Goal: Leave review/rating: Share an evaluation or opinion about a product, service, or content

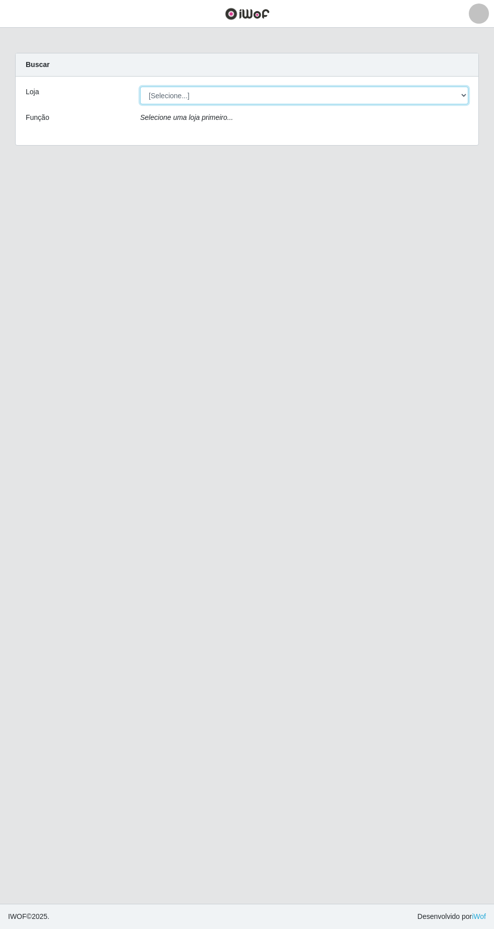
click at [342, 95] on select "[Selecione...] Extrabom - Loja 05 [GEOGRAPHIC_DATA]" at bounding box center [304, 96] width 328 height 18
select select "494"
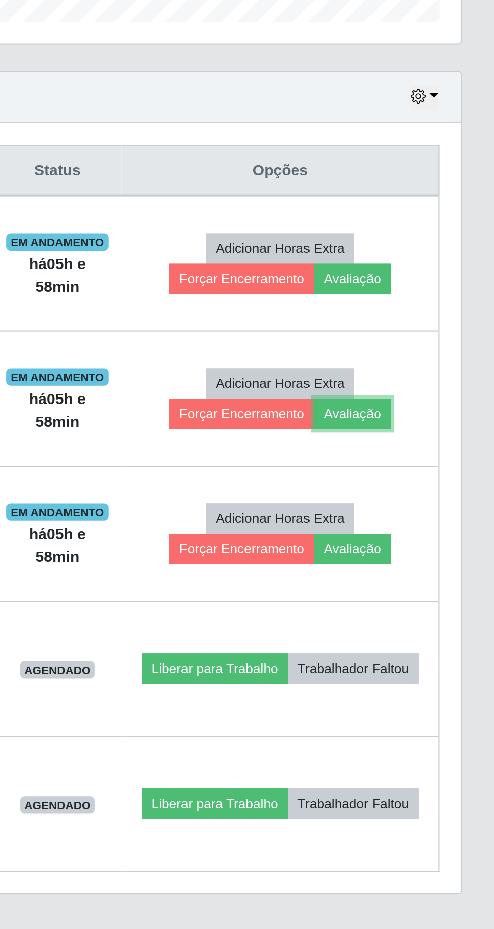
click at [445, 541] on button "Avaliação" at bounding box center [427, 543] width 36 height 14
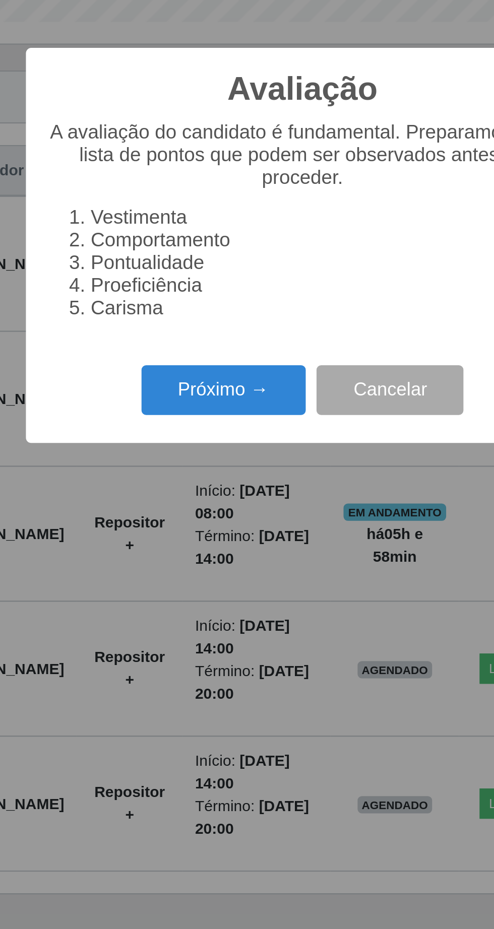
click at [196, 544] on button "Próximo →" at bounding box center [210, 532] width 77 height 24
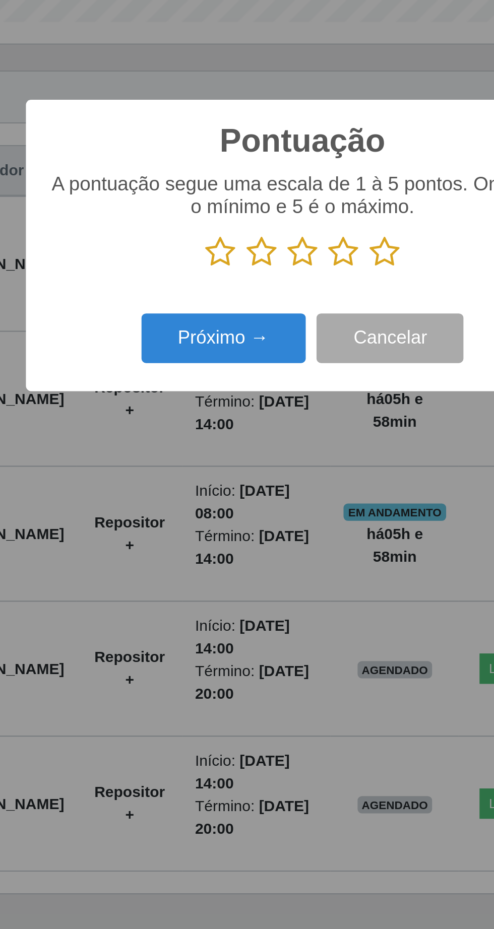
click at [286, 475] on icon at bounding box center [285, 467] width 14 height 15
click at [278, 475] on input "radio" at bounding box center [278, 475] width 0 height 0
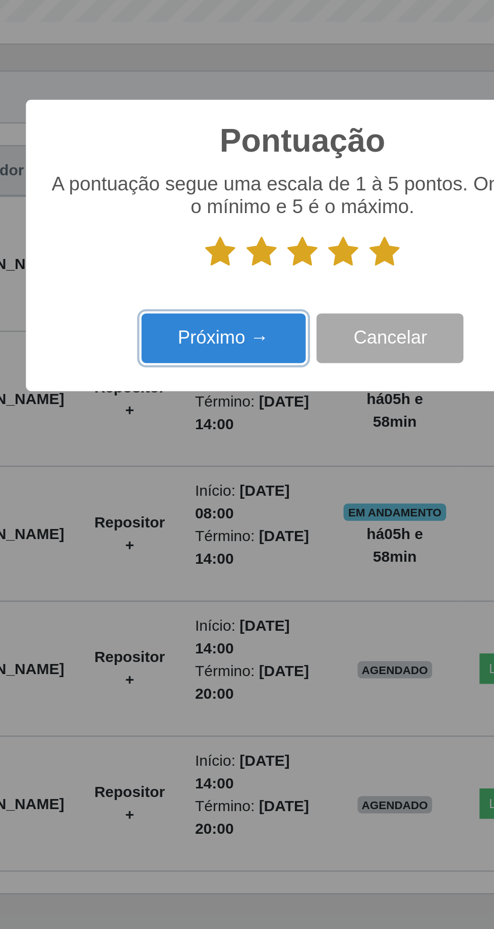
click at [221, 520] on button "Próximo →" at bounding box center [210, 508] width 77 height 24
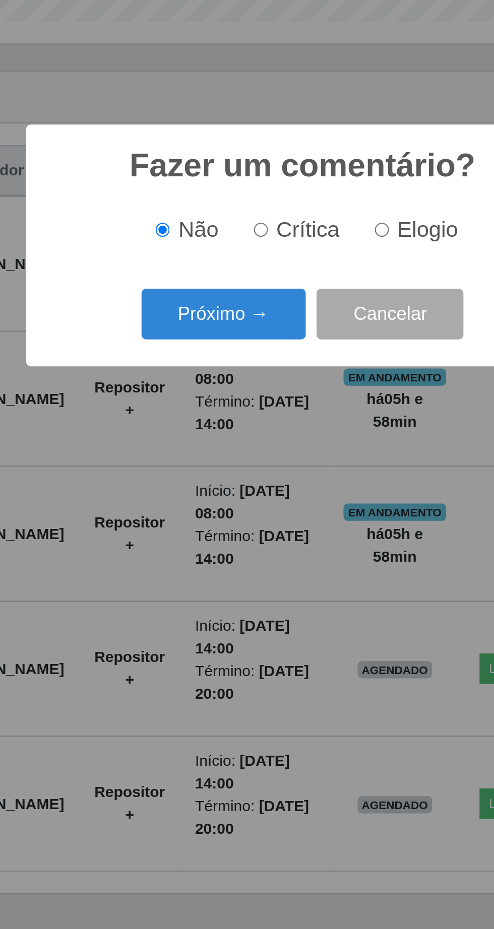
click at [285, 460] on input "Elogio" at bounding box center [284, 457] width 7 height 7
radio input "true"
click at [226, 508] on button "Próximo →" at bounding box center [210, 497] width 77 height 24
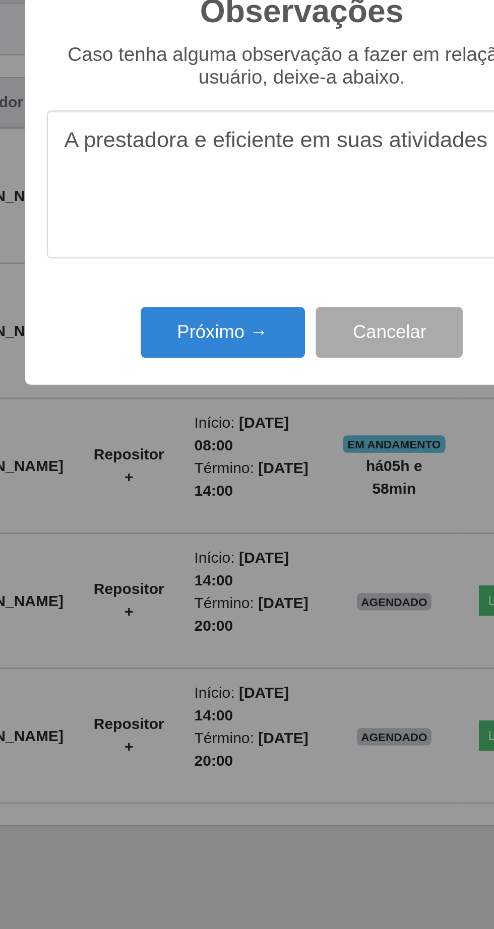
type textarea "A prestadora e eficiente em suas atividades"
click at [207, 540] on button "Próximo →" at bounding box center [210, 537] width 77 height 24
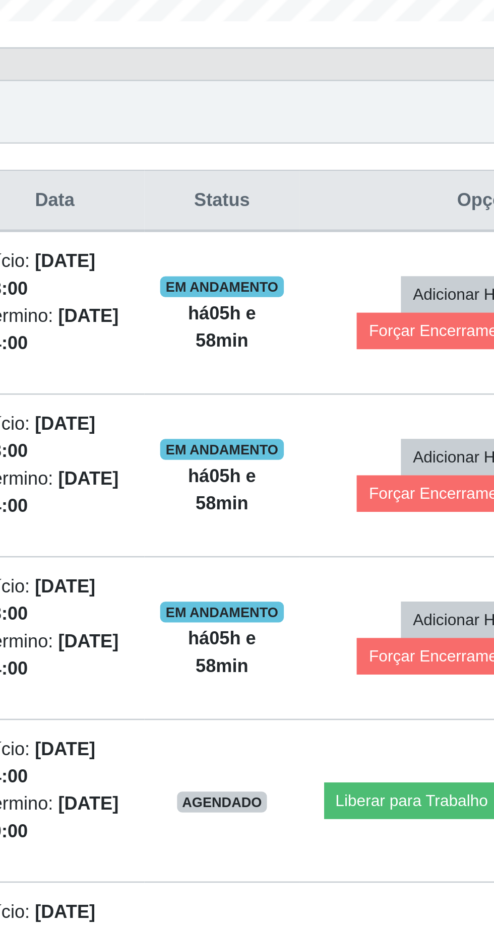
scroll to position [3, 0]
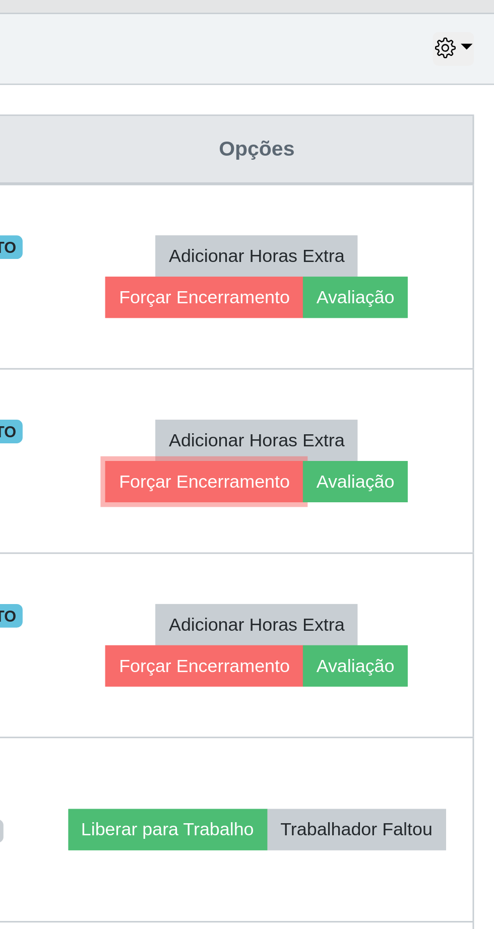
click at [382, 542] on button "Forçar Encerramento" at bounding box center [375, 543] width 67 height 14
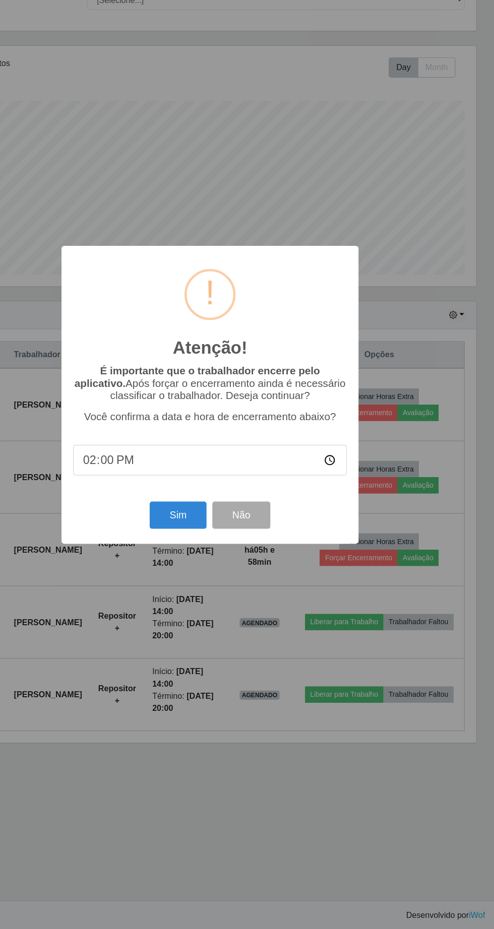
scroll to position [4, 0]
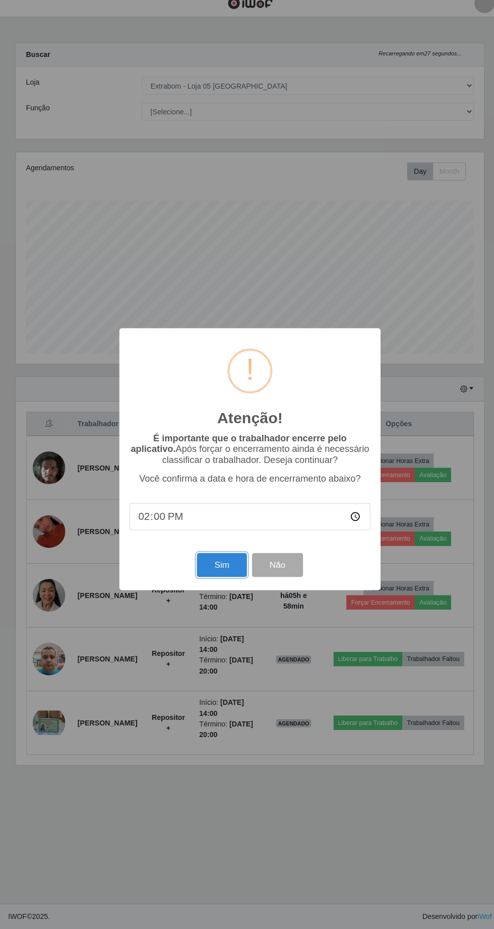
click at [202, 567] on button "Sim" at bounding box center [218, 569] width 49 height 24
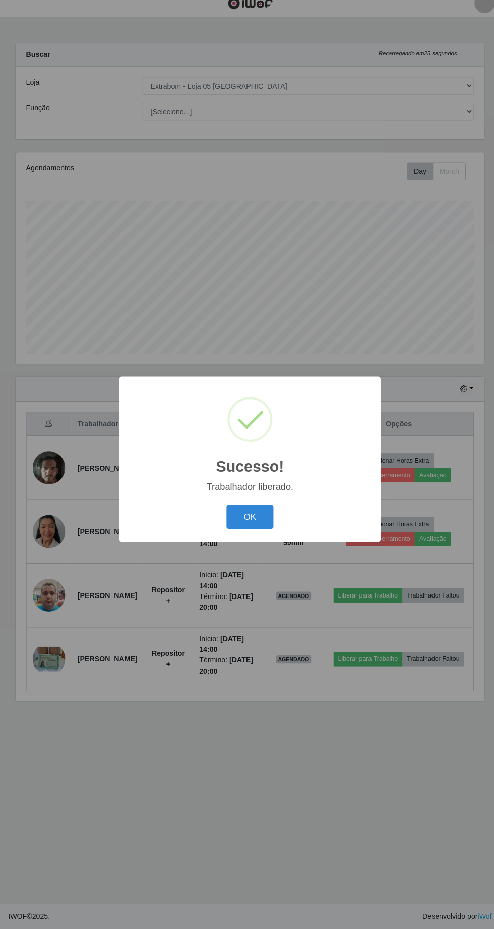
click at [247, 521] on button "OK" at bounding box center [247, 522] width 47 height 24
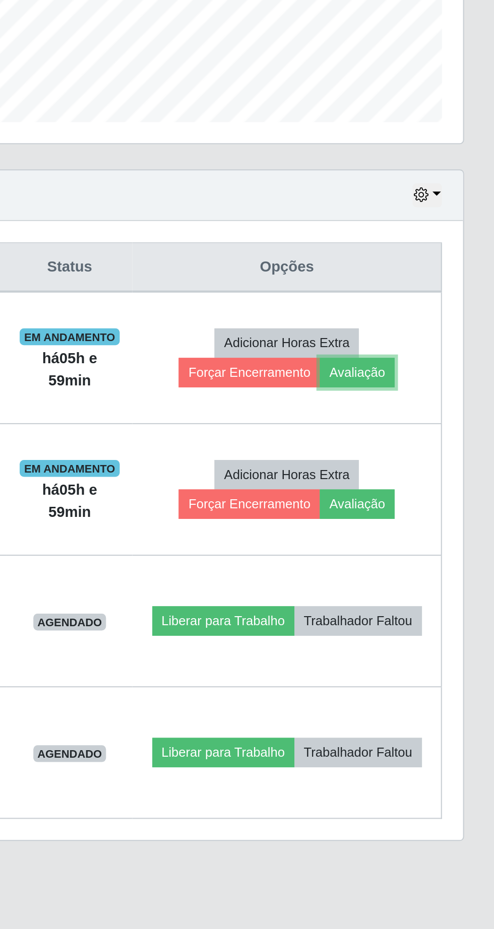
click at [445, 480] on button "Avaliação" at bounding box center [427, 480] width 36 height 14
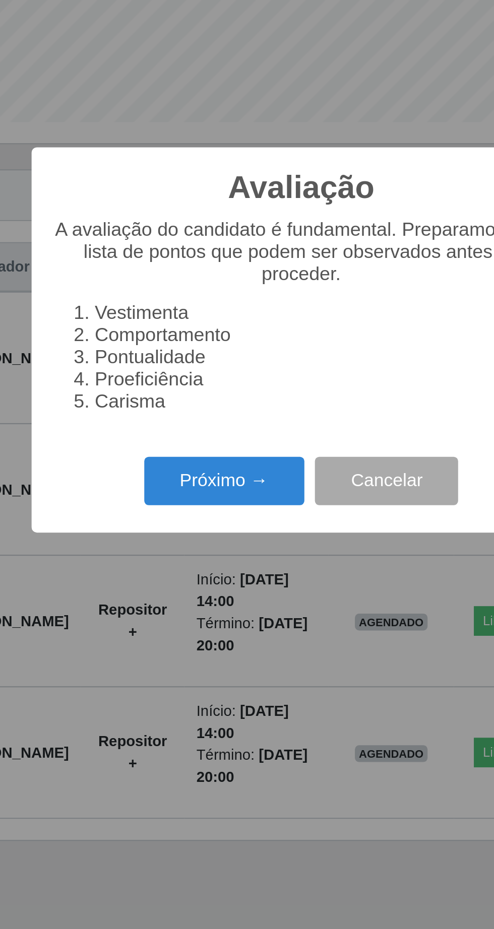
click at [215, 535] on button "Próximo →" at bounding box center [210, 532] width 77 height 24
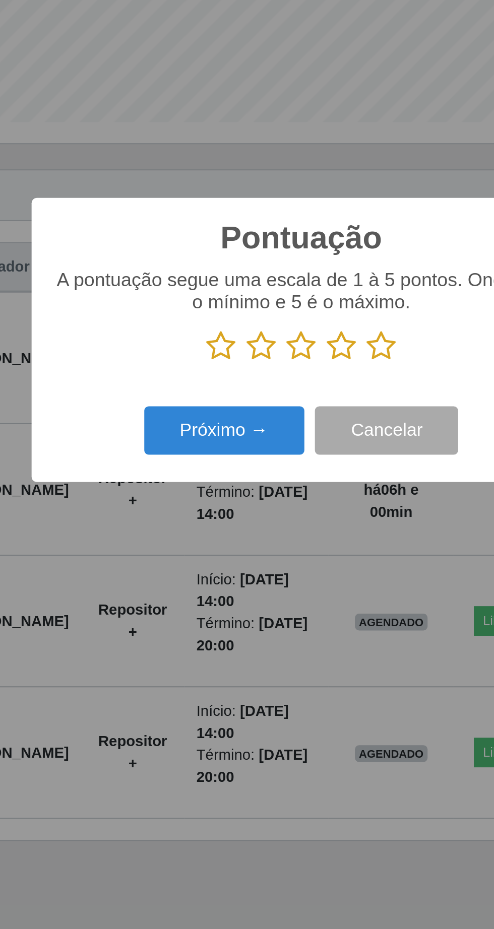
click at [291, 475] on icon at bounding box center [285, 467] width 14 height 15
click at [278, 475] on input "radio" at bounding box center [278, 475] width 0 height 0
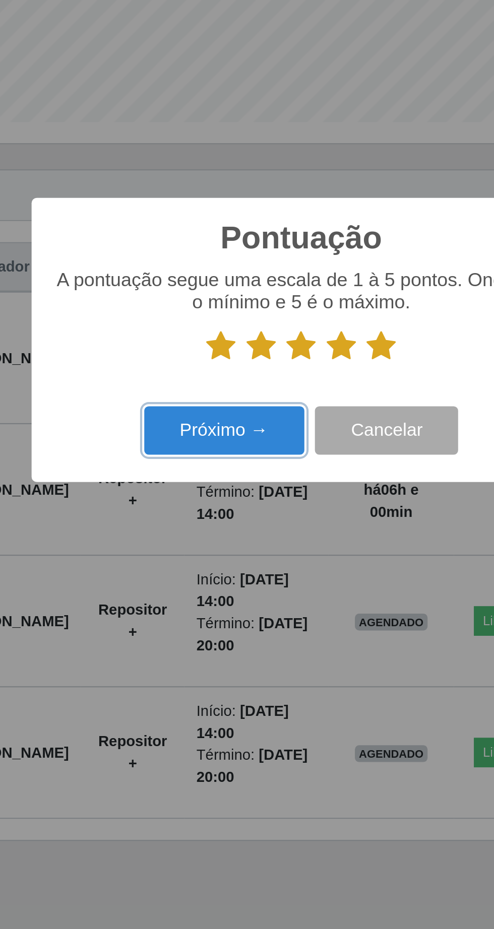
click at [231, 509] on button "Próximo →" at bounding box center [210, 508] width 77 height 24
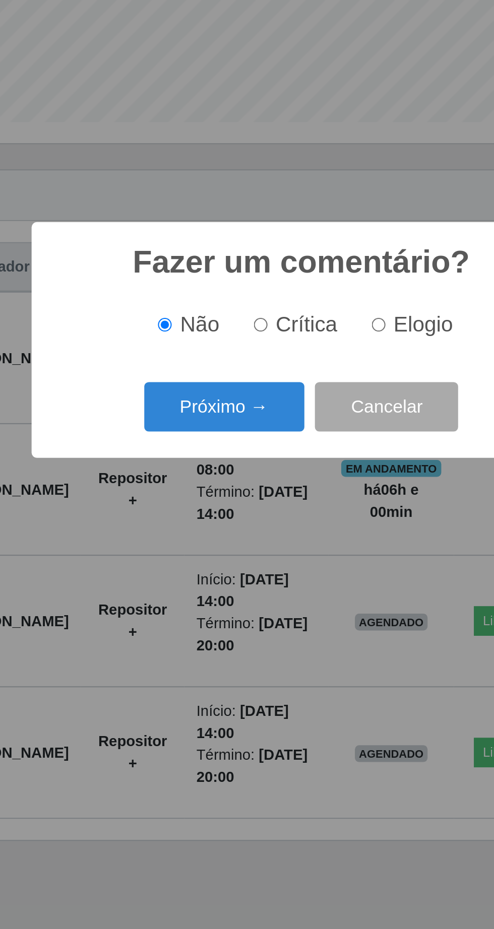
click at [303, 460] on span "Elogio" at bounding box center [305, 456] width 28 height 11
click at [287, 460] on input "Elogio" at bounding box center [284, 457] width 7 height 7
radio input "true"
click at [235, 504] on button "Próximo →" at bounding box center [210, 497] width 77 height 24
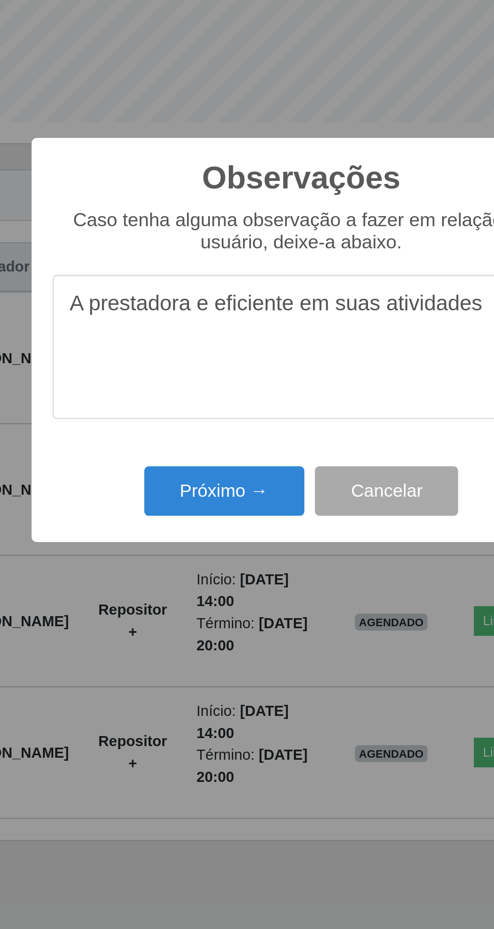
type textarea "A prestadora e eficiente em suas atividades"
click at [205, 544] on button "Próximo →" at bounding box center [210, 537] width 77 height 24
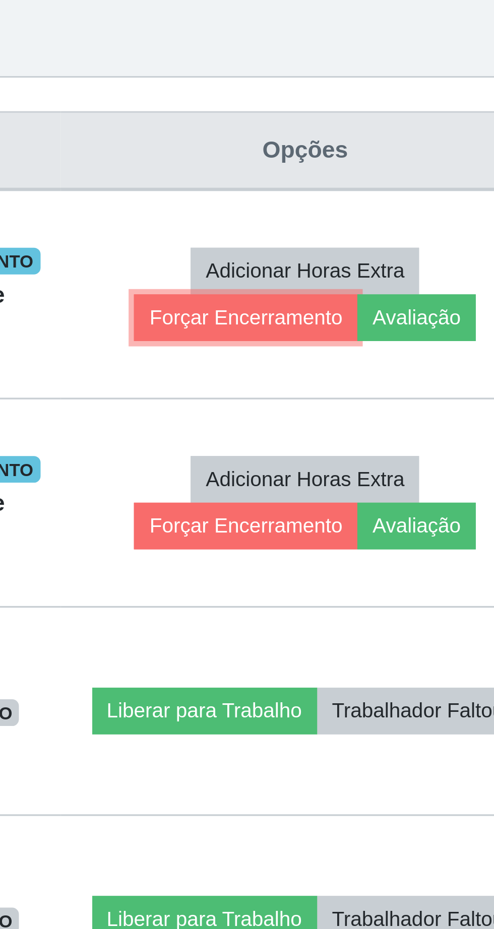
click at [372, 479] on button "Forçar Encerramento" at bounding box center [375, 480] width 67 height 14
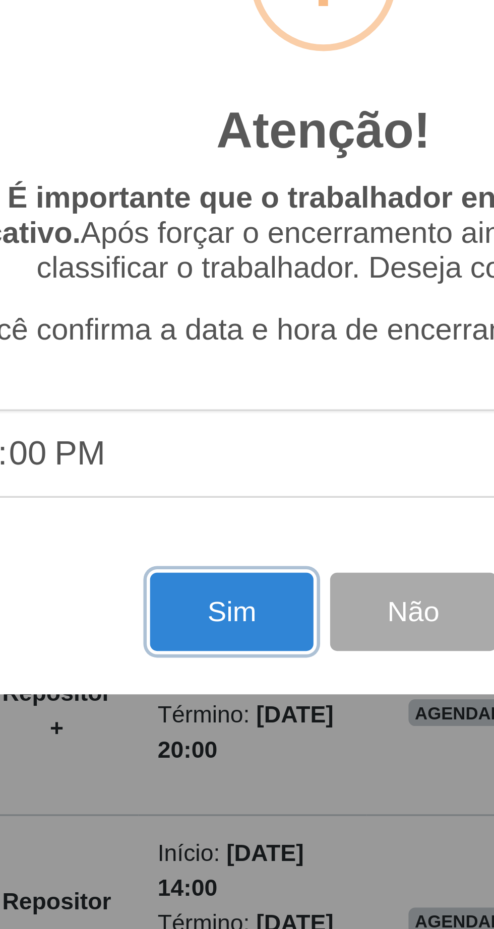
click at [221, 564] on button "Sim" at bounding box center [218, 569] width 49 height 24
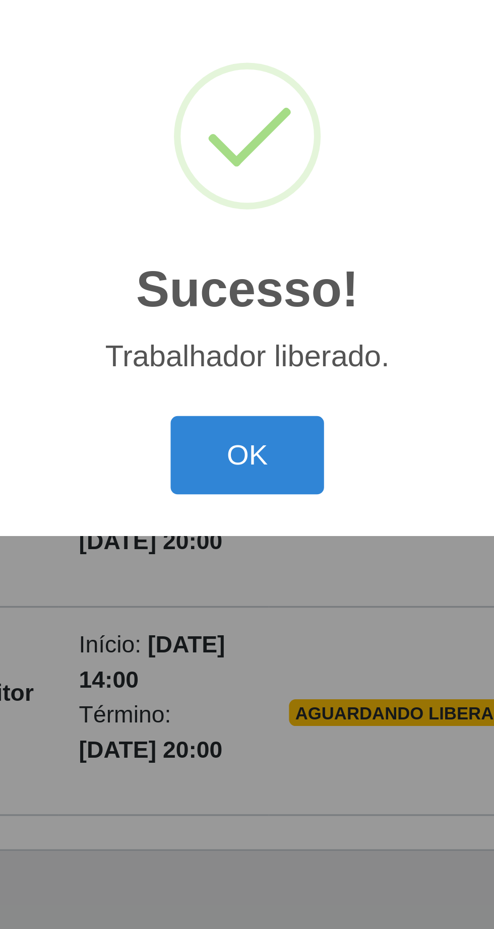
click at [257, 521] on button "OK" at bounding box center [247, 522] width 47 height 24
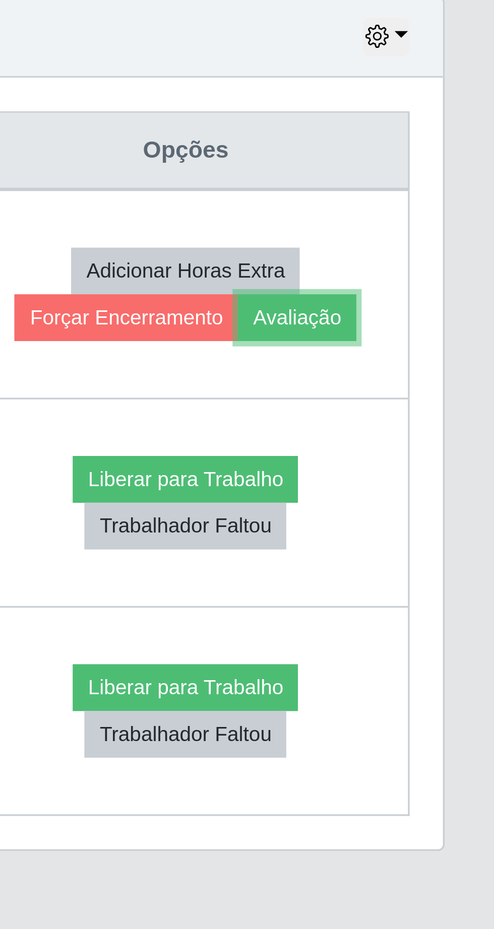
click at [445, 476] on button "Avaliação" at bounding box center [434, 480] width 36 height 14
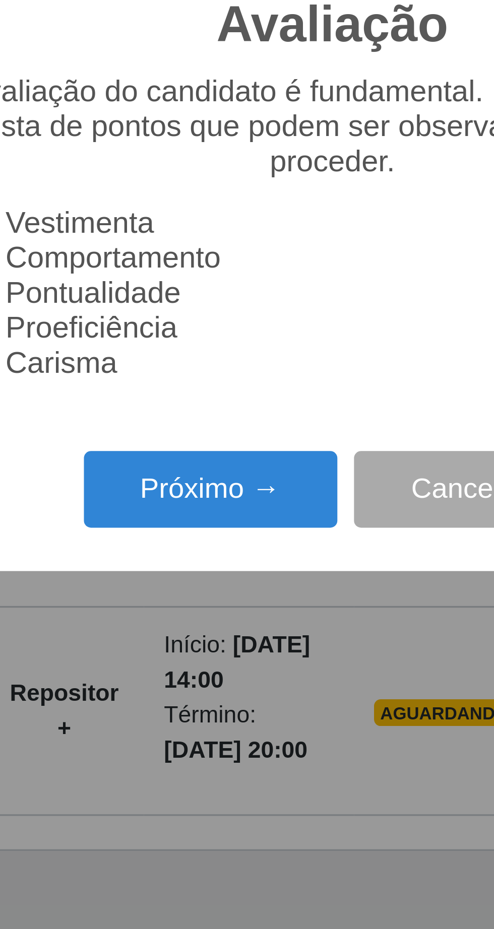
click at [216, 535] on button "Próximo →" at bounding box center [210, 532] width 77 height 24
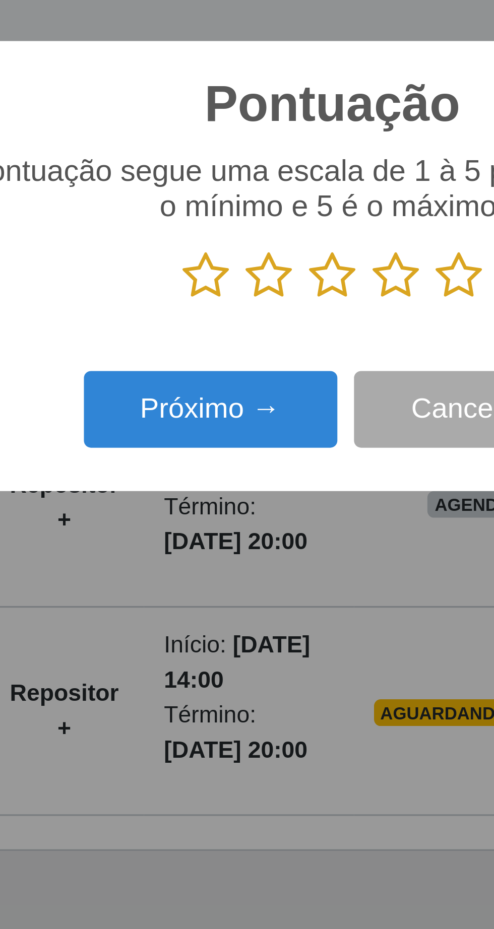
click at [288, 468] on icon at bounding box center [285, 467] width 14 height 15
click at [278, 475] on input "radio" at bounding box center [278, 475] width 0 height 0
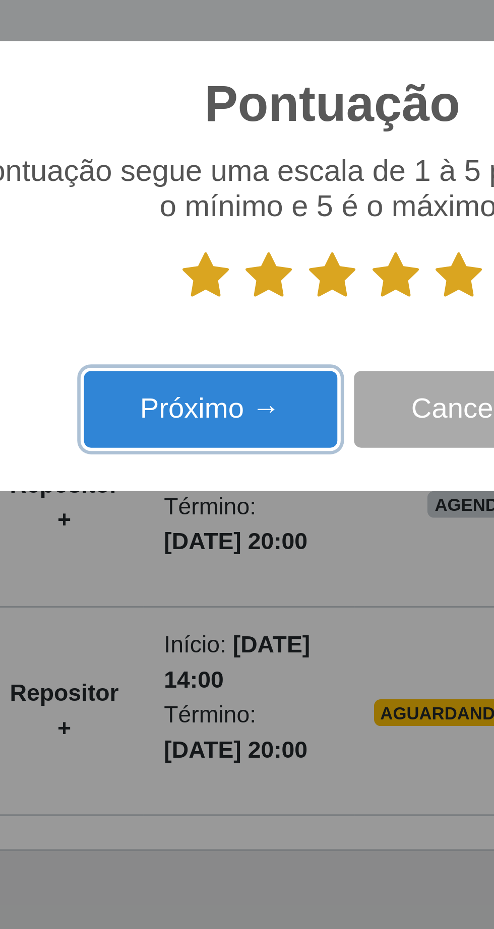
click at [223, 514] on button "Próximo →" at bounding box center [210, 508] width 77 height 24
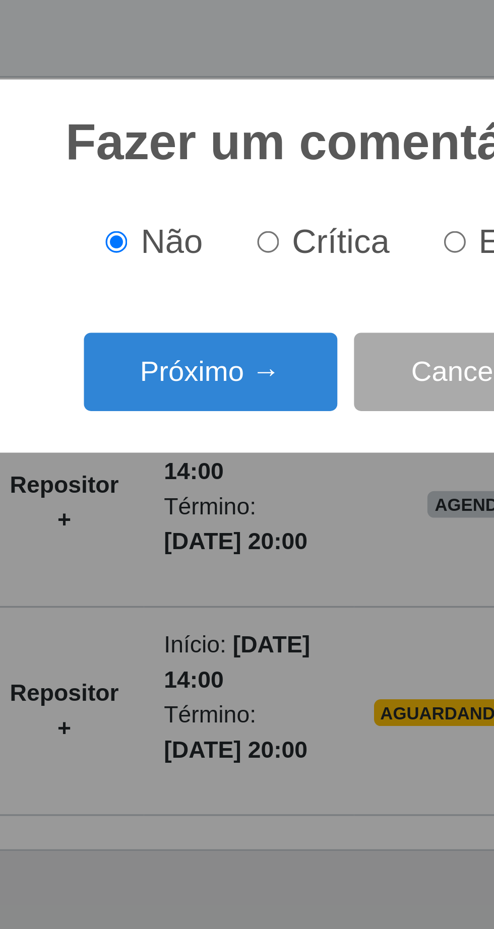
click at [287, 458] on input "Elogio" at bounding box center [284, 457] width 7 height 7
radio input "true"
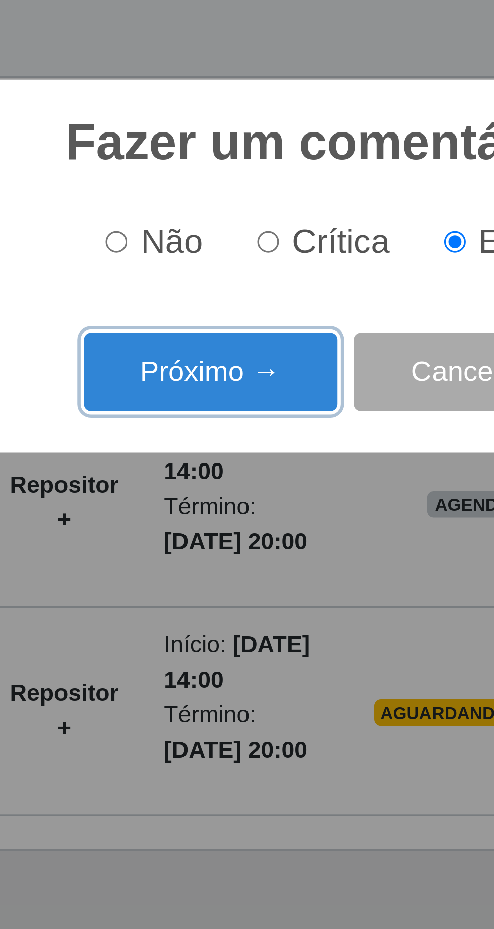
click at [220, 498] on button "Próximo →" at bounding box center [210, 497] width 77 height 24
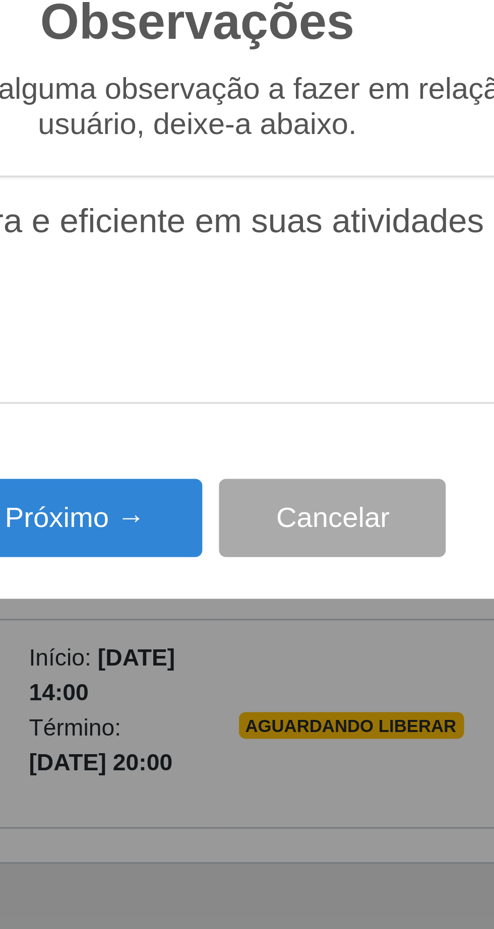
type textarea "A prestadora e eficiente em suas atividades"
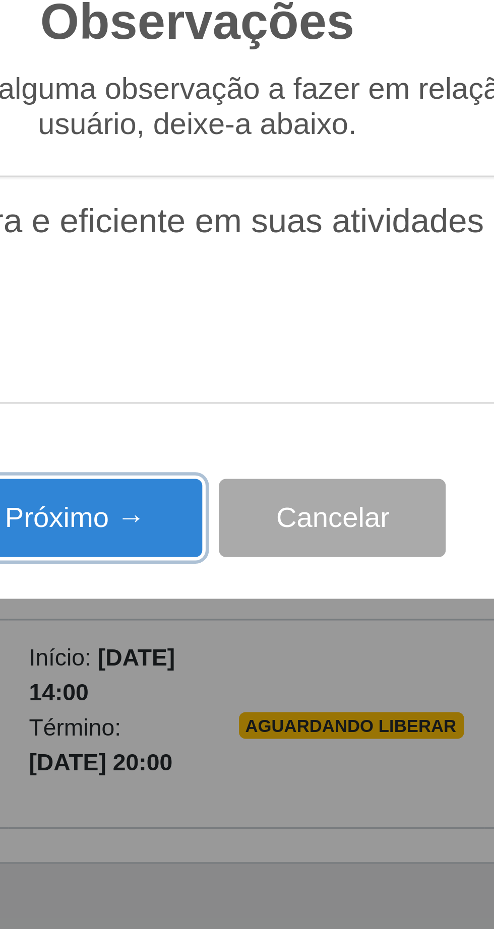
click at [217, 539] on button "Próximo →" at bounding box center [210, 537] width 77 height 24
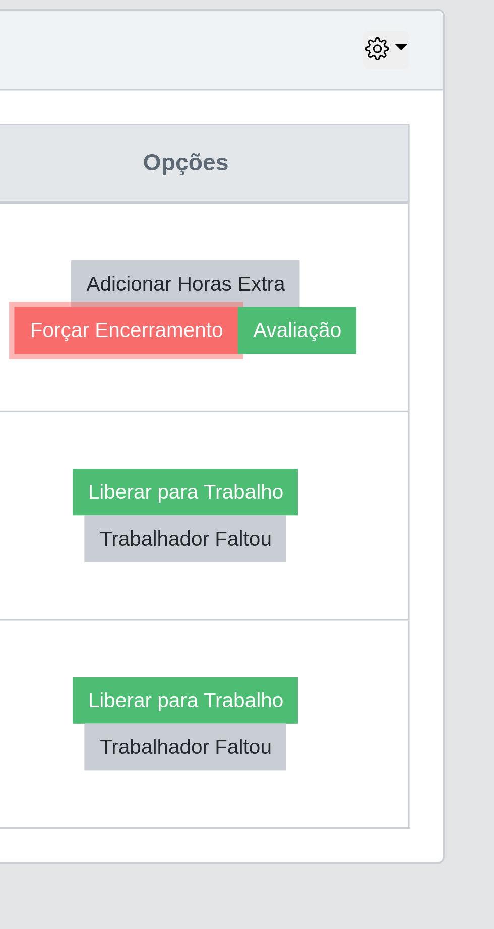
click at [382, 480] on button "Forçar Encerramento" at bounding box center [382, 480] width 67 height 14
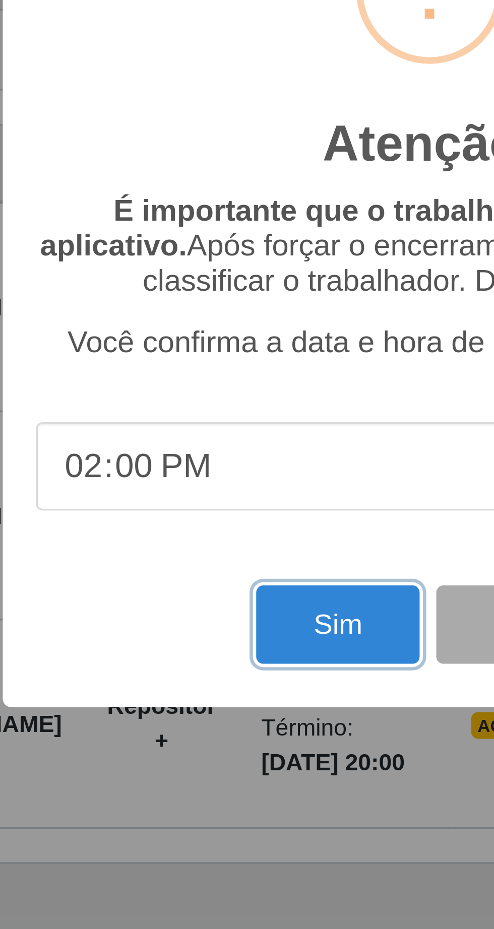
click at [208, 568] on button "Sim" at bounding box center [218, 569] width 49 height 24
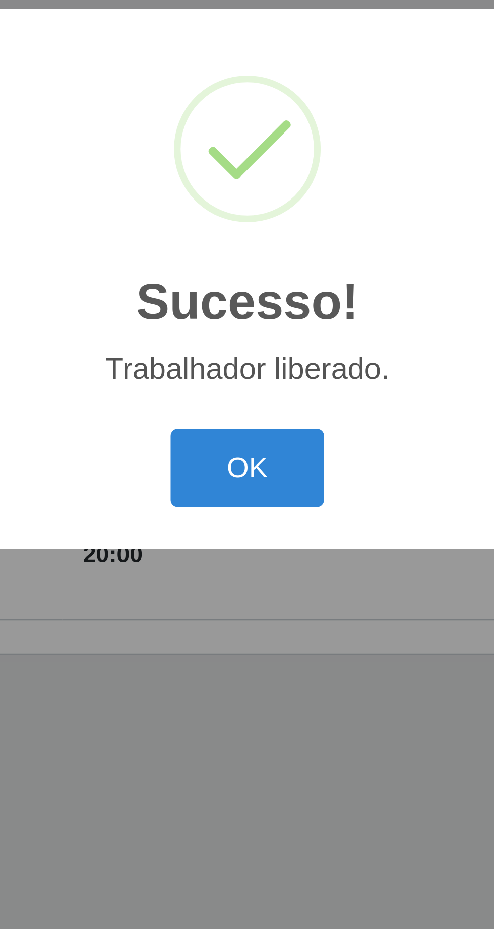
click at [252, 516] on button "OK" at bounding box center [247, 522] width 47 height 24
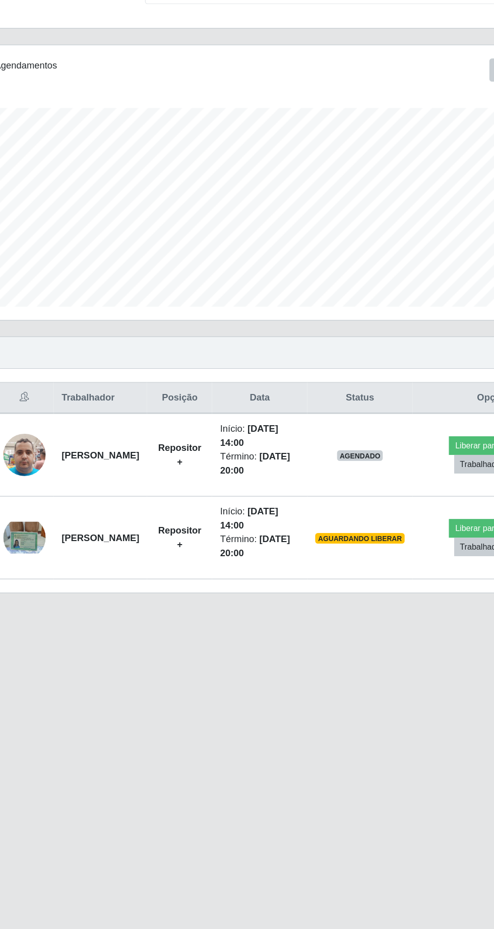
scroll to position [6, 0]
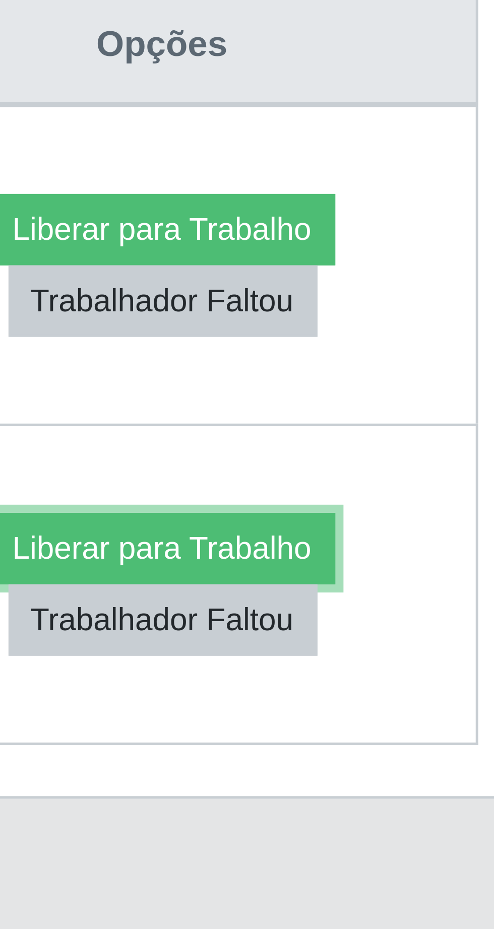
click at [439, 522] on button "Liberar para Trabalho" at bounding box center [405, 529] width 68 height 14
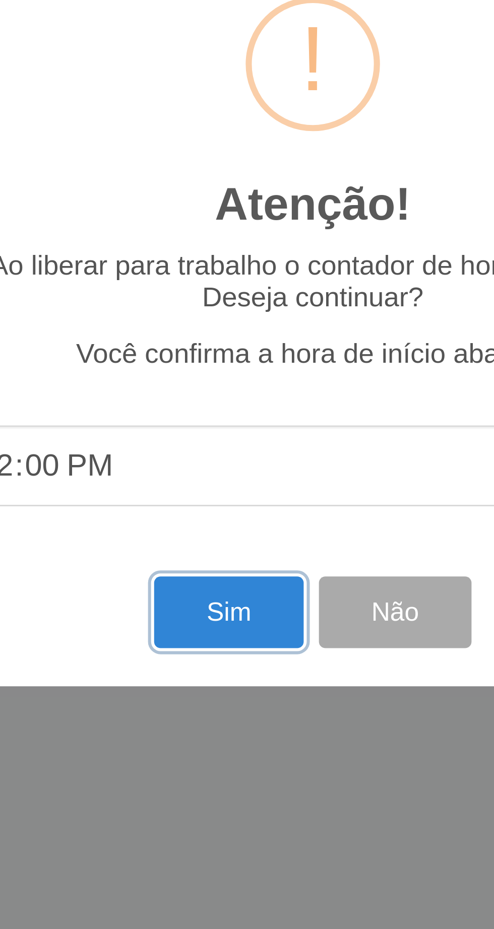
click at [219, 561] on button "Sim" at bounding box center [218, 564] width 49 height 24
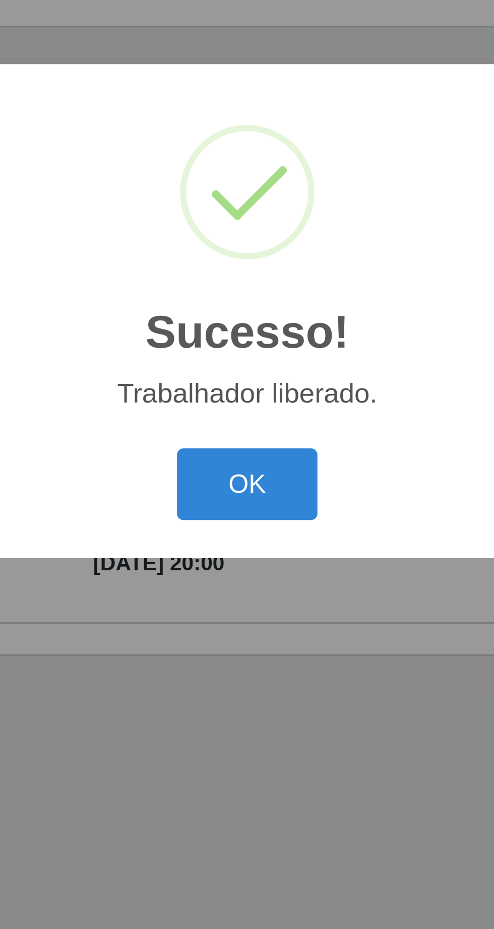
click at [261, 519] on button "OK" at bounding box center [247, 522] width 47 height 24
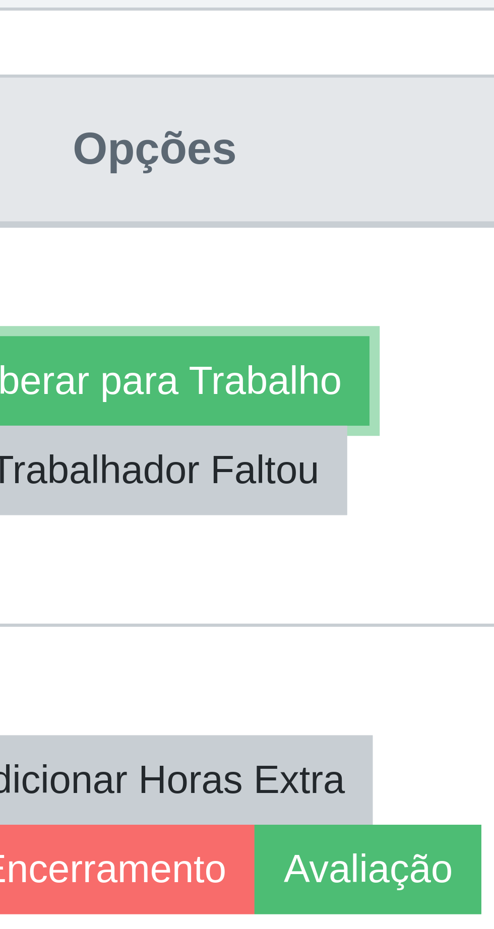
click at [429, 459] on button "Liberar para Trabalho" at bounding box center [400, 466] width 68 height 14
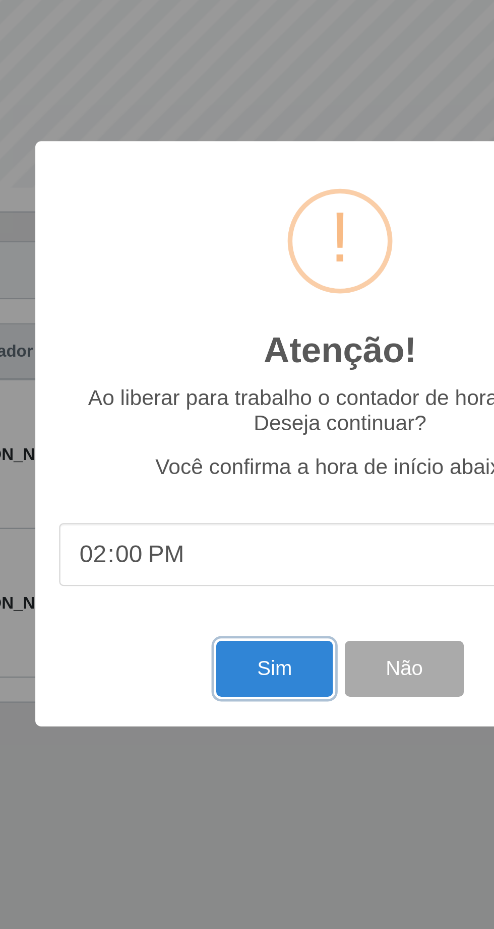
click at [218, 569] on button "Sim" at bounding box center [218, 564] width 49 height 24
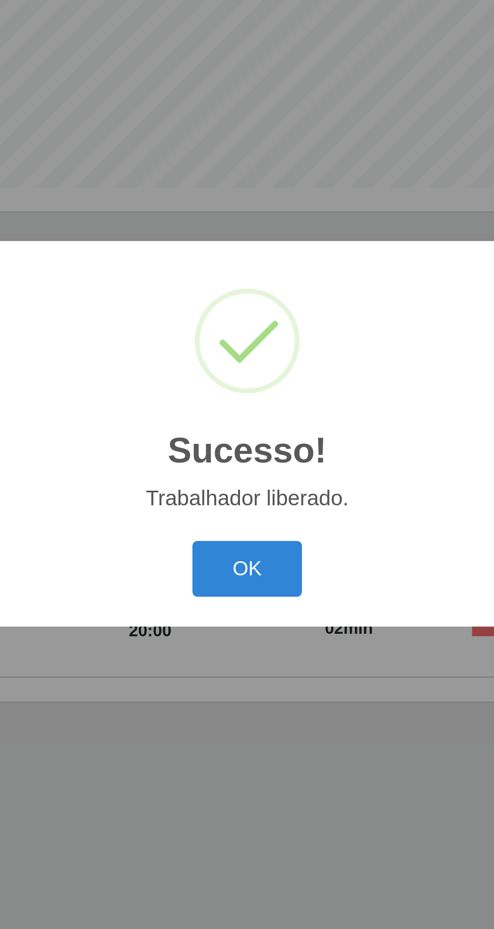
click at [262, 521] on button "OK" at bounding box center [247, 522] width 47 height 24
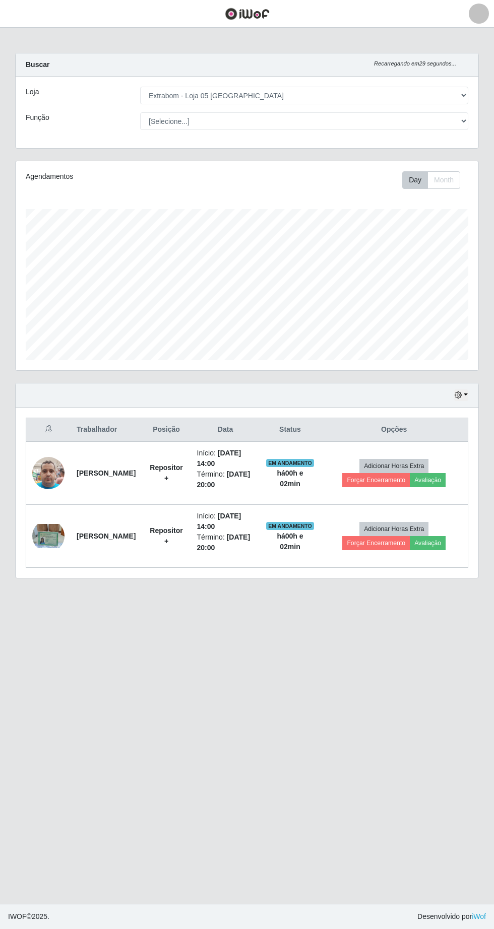
scroll to position [1, 0]
